Goal: Register for event/course

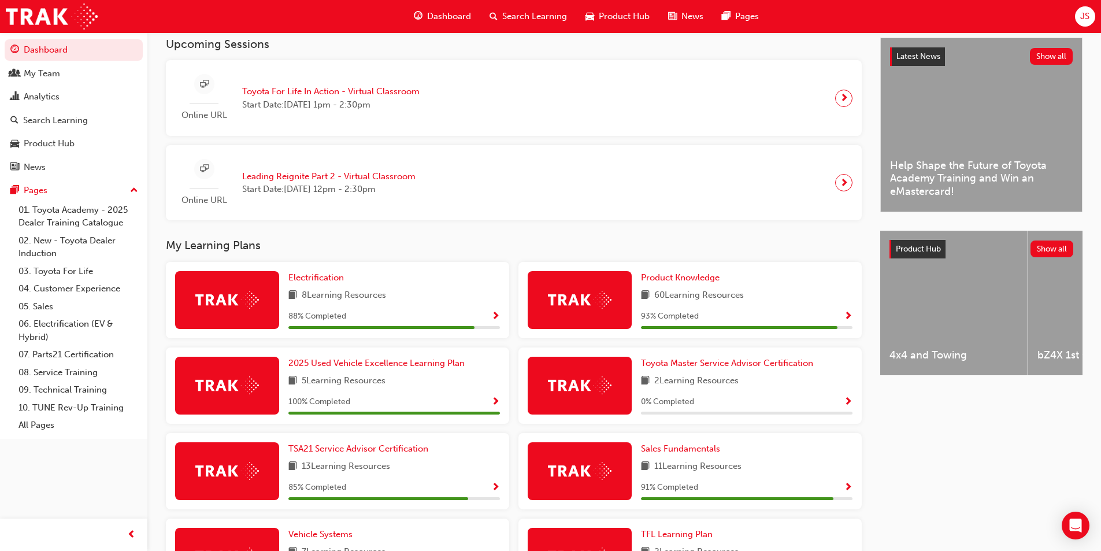
scroll to position [231, 0]
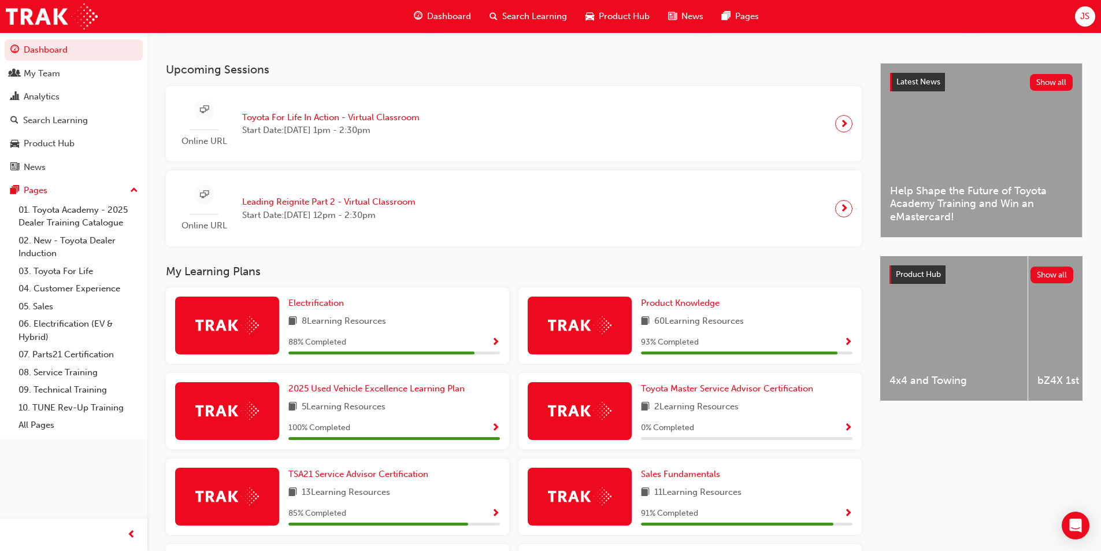
click at [519, 12] on span "Search Learning" at bounding box center [534, 16] width 65 height 13
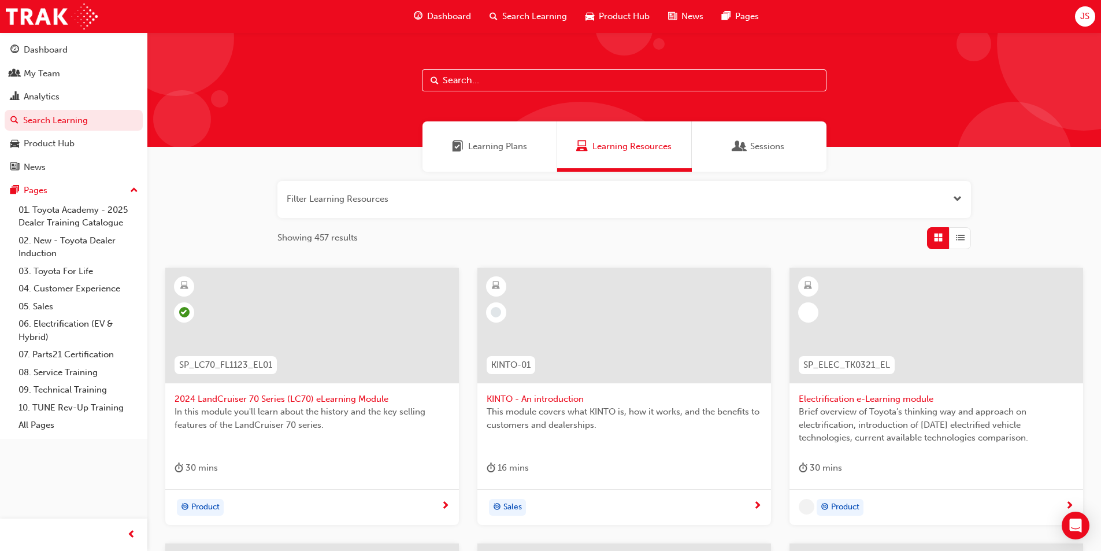
click at [504, 84] on input "text" at bounding box center [624, 80] width 404 height 22
type input "s"
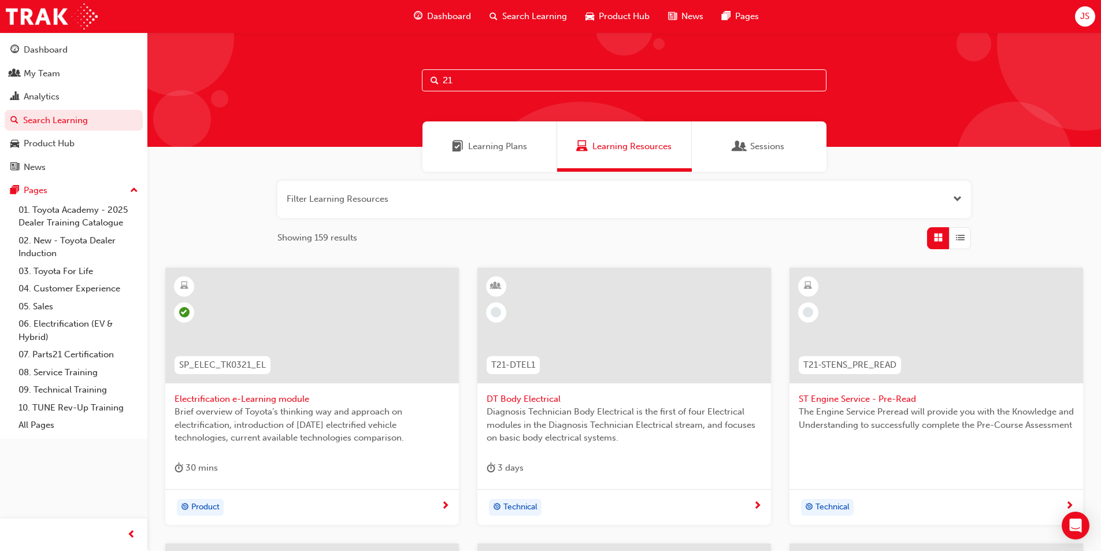
drag, startPoint x: 465, startPoint y: 72, endPoint x: 389, endPoint y: 79, distance: 76.6
click at [389, 79] on div "21" at bounding box center [623, 89] width 953 height 114
type input "advisor"
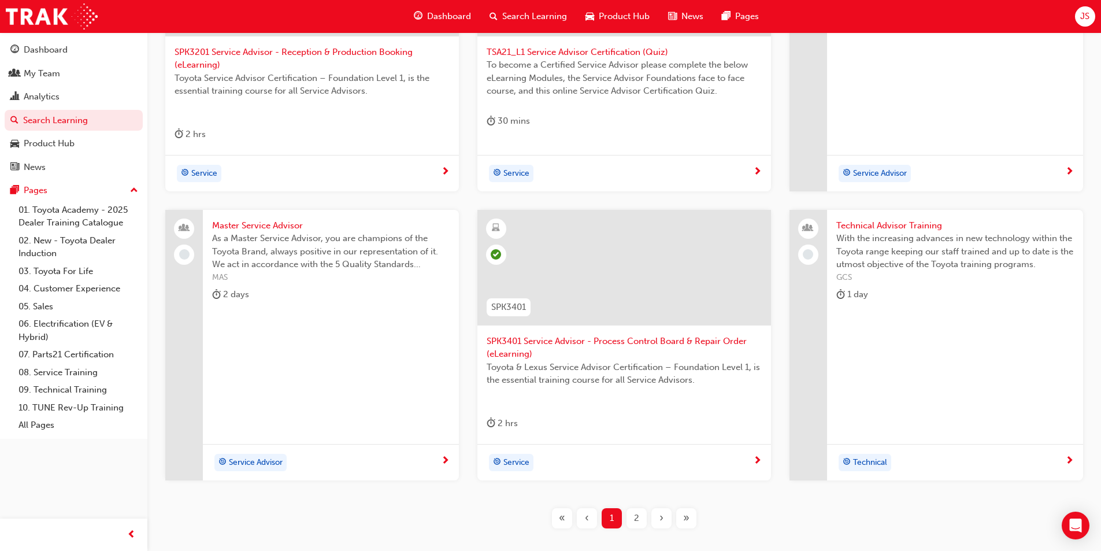
scroll to position [418, 0]
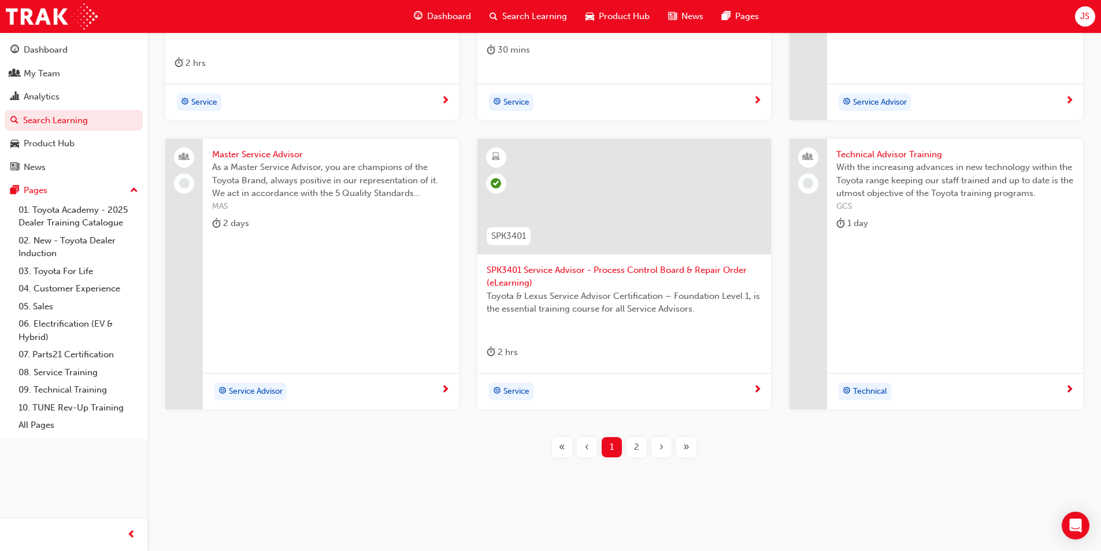
click at [641, 451] on div "2" at bounding box center [636, 447] width 20 height 20
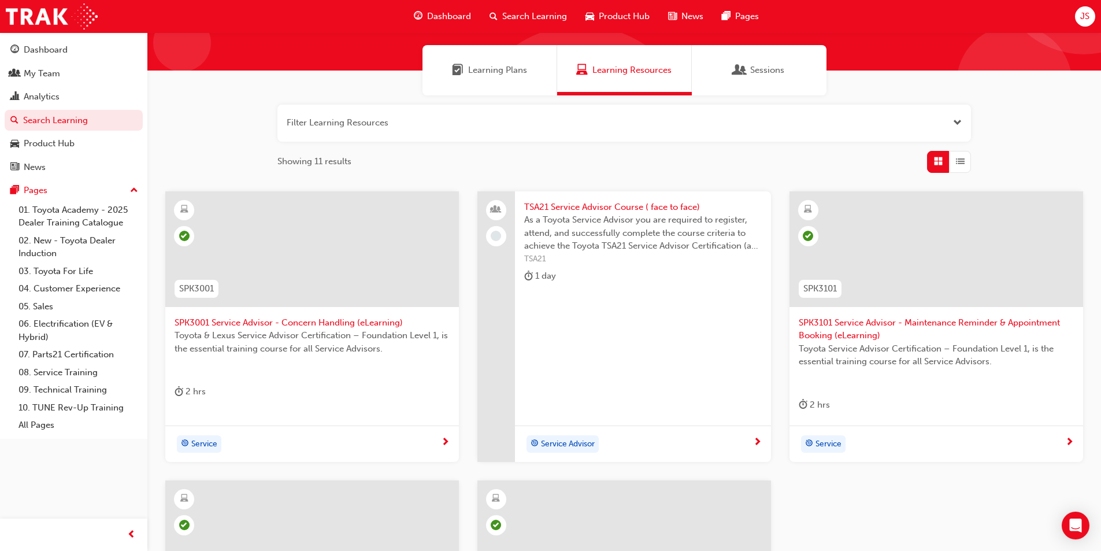
scroll to position [71, 0]
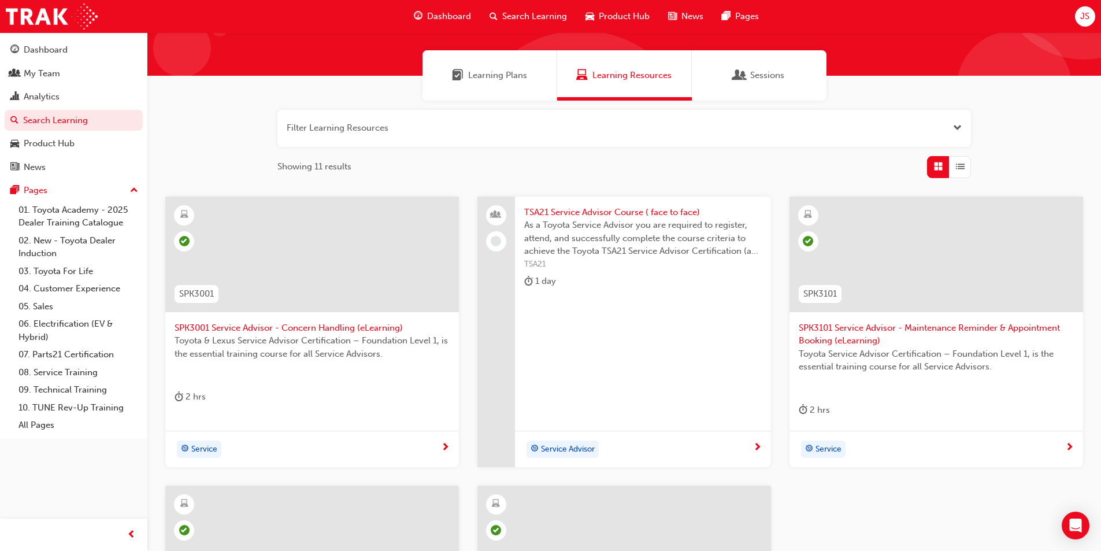
click at [615, 214] on span "TSA21 Service Advisor Course ( face to face)" at bounding box center [642, 212] width 237 height 13
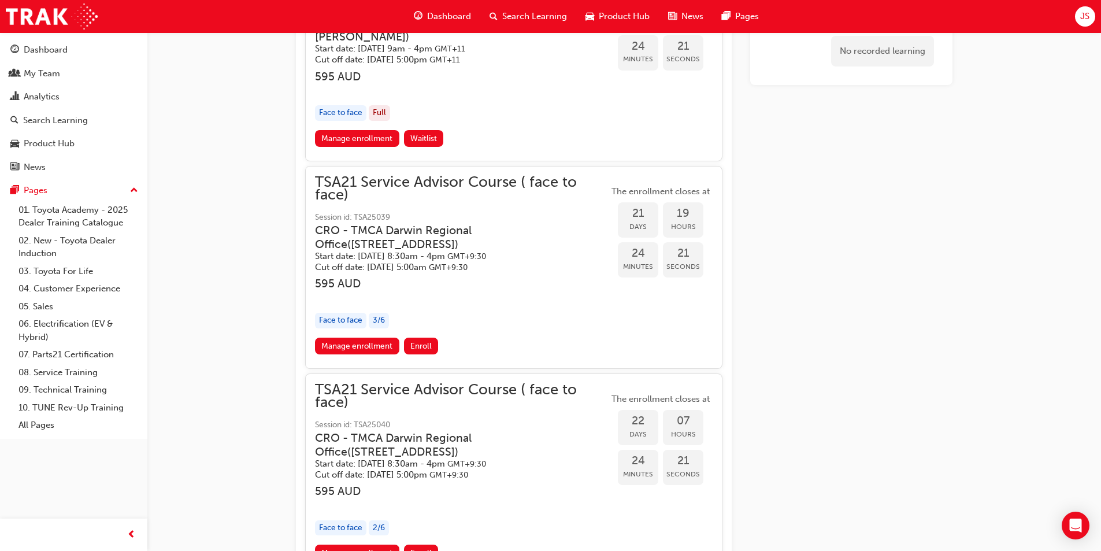
scroll to position [1086, 0]
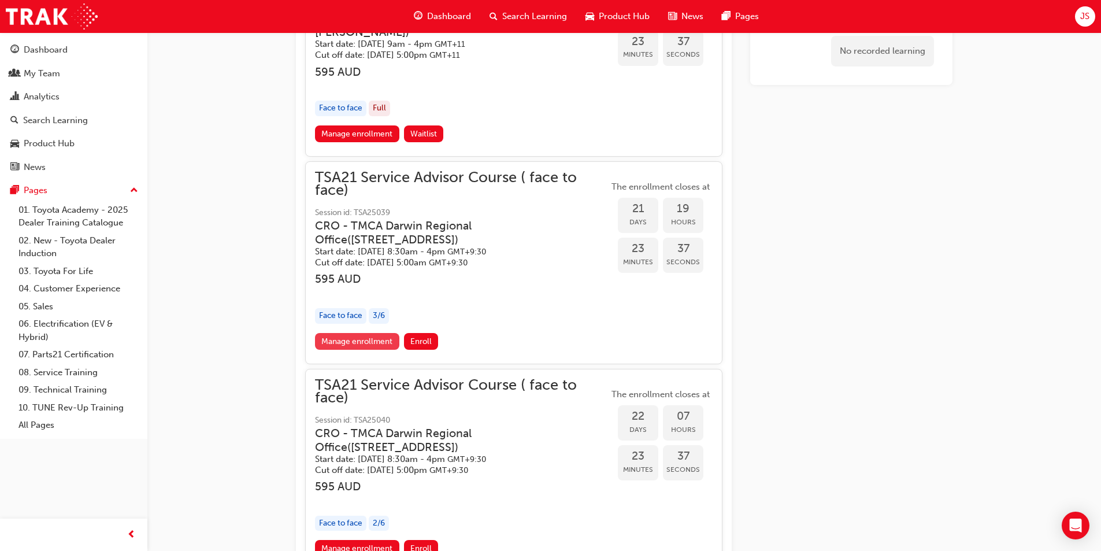
click at [356, 333] on link "Manage enrollment" at bounding box center [357, 341] width 84 height 17
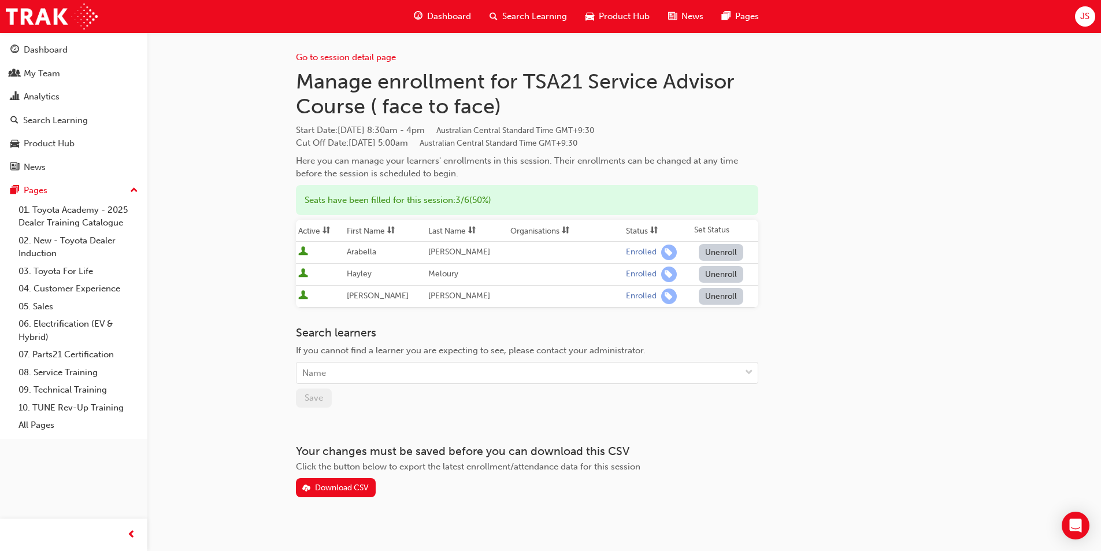
click at [366, 314] on div "Go to session detail page Manage enrollment for TSA21 Service Advisor Course ( …" at bounding box center [527, 264] width 462 height 465
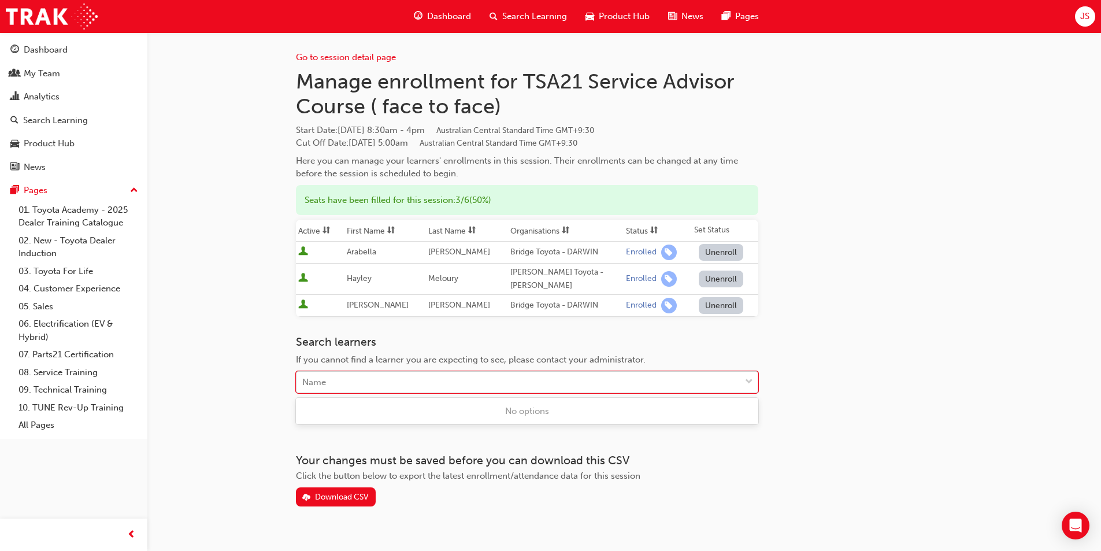
click at [354, 384] on div "Name" at bounding box center [518, 382] width 444 height 20
type input "da"
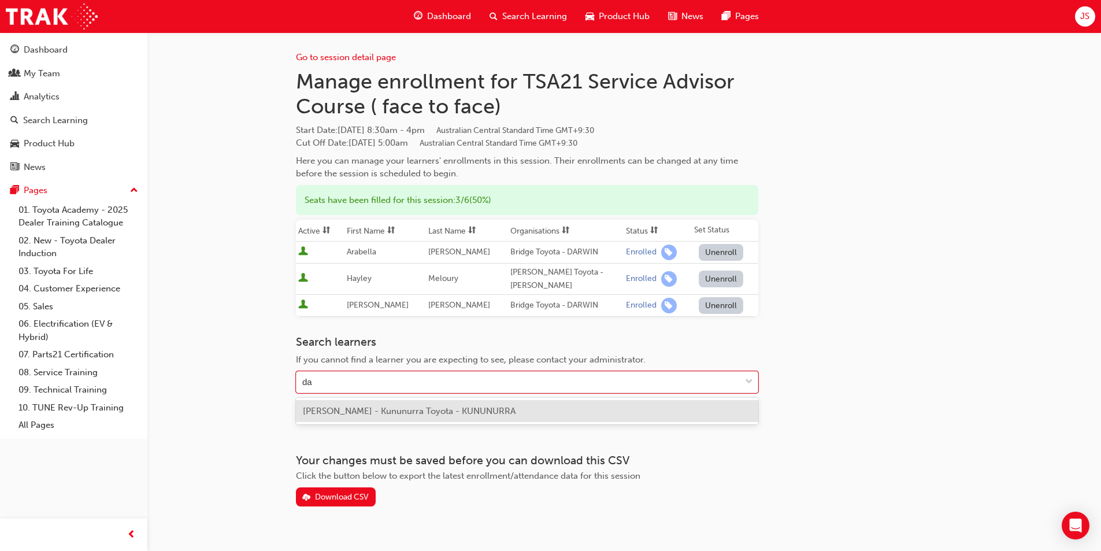
click at [317, 411] on span "[PERSON_NAME] - Kununurra Toyota - KUNUNURRA" at bounding box center [409, 411] width 213 height 10
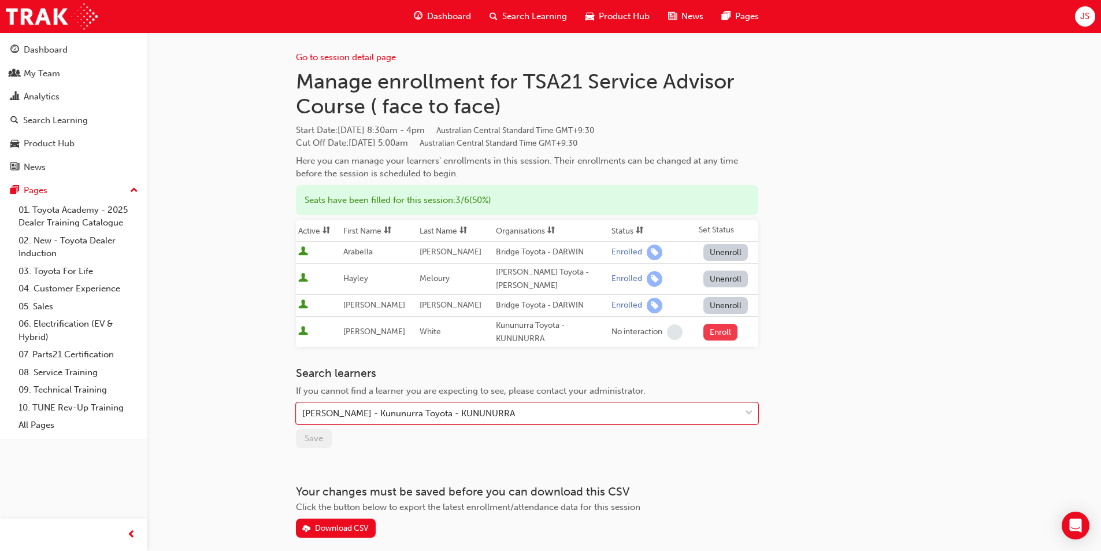
click at [722, 332] on button "Enroll" at bounding box center [720, 332] width 35 height 17
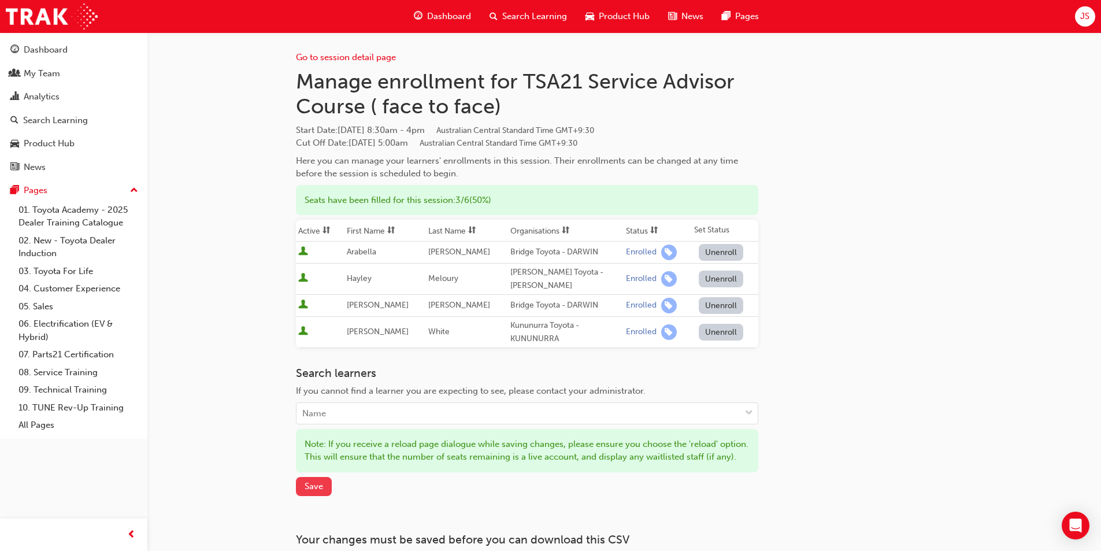
click at [315, 491] on span "Save" at bounding box center [314, 486] width 18 height 10
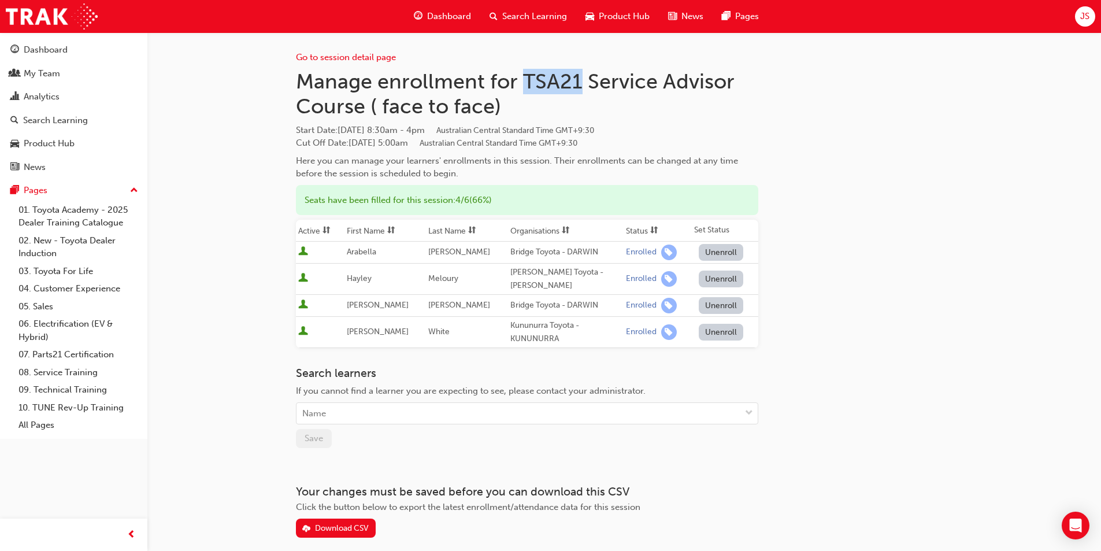
drag, startPoint x: 583, startPoint y: 77, endPoint x: 526, endPoint y: 76, distance: 56.7
click at [526, 76] on h1 "Manage enrollment for TSA21 Service Advisor Course ( face to face)" at bounding box center [527, 94] width 462 height 50
copy h1 "TSA21"
click at [500, 129] on span "Australian Central Standard Time GMT+9:30" at bounding box center [515, 130] width 158 height 10
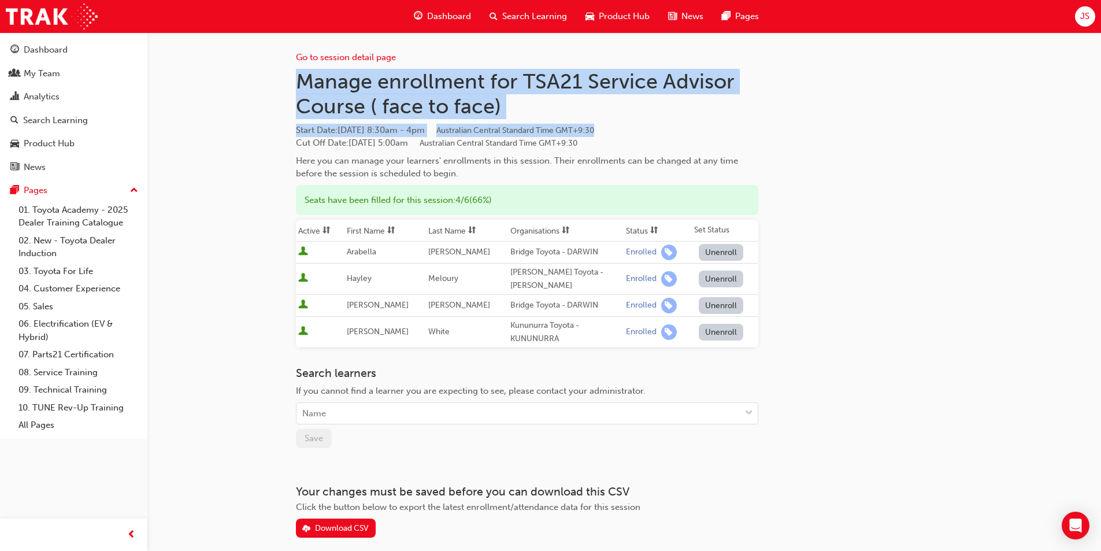
drag, startPoint x: 637, startPoint y: 129, endPoint x: 290, endPoint y: 86, distance: 349.4
click at [290, 86] on div "Go to session detail page Manage enrollment for TSA21 Service Advisor Course ( …" at bounding box center [623, 303] width 693 height 542
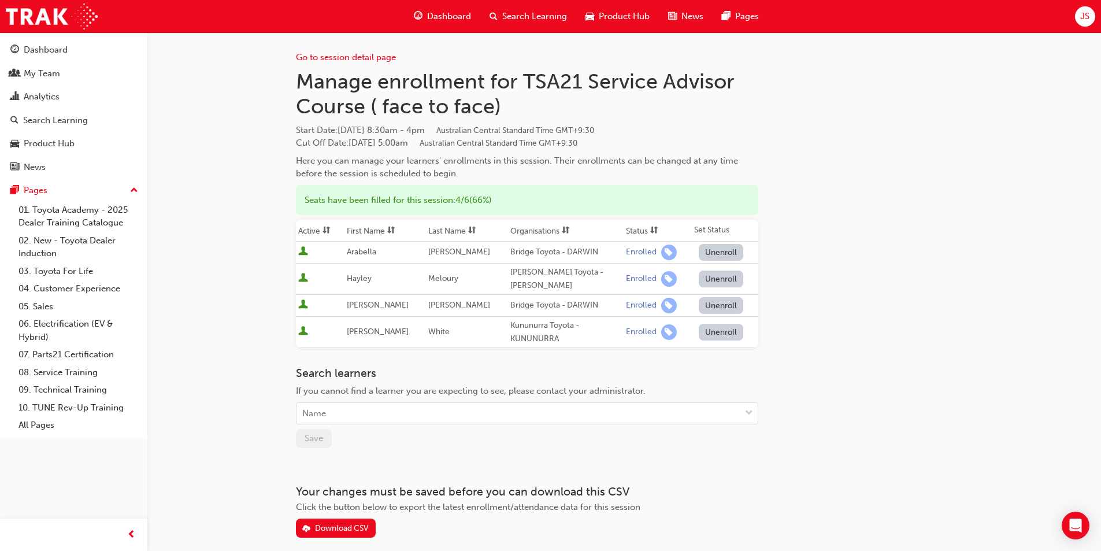
click at [309, 142] on span "Cut Off Date : [DATE] 5:00am Australian Central Standard Time GMT+9:30" at bounding box center [436, 143] width 281 height 10
